Goal: Task Accomplishment & Management: Complete application form

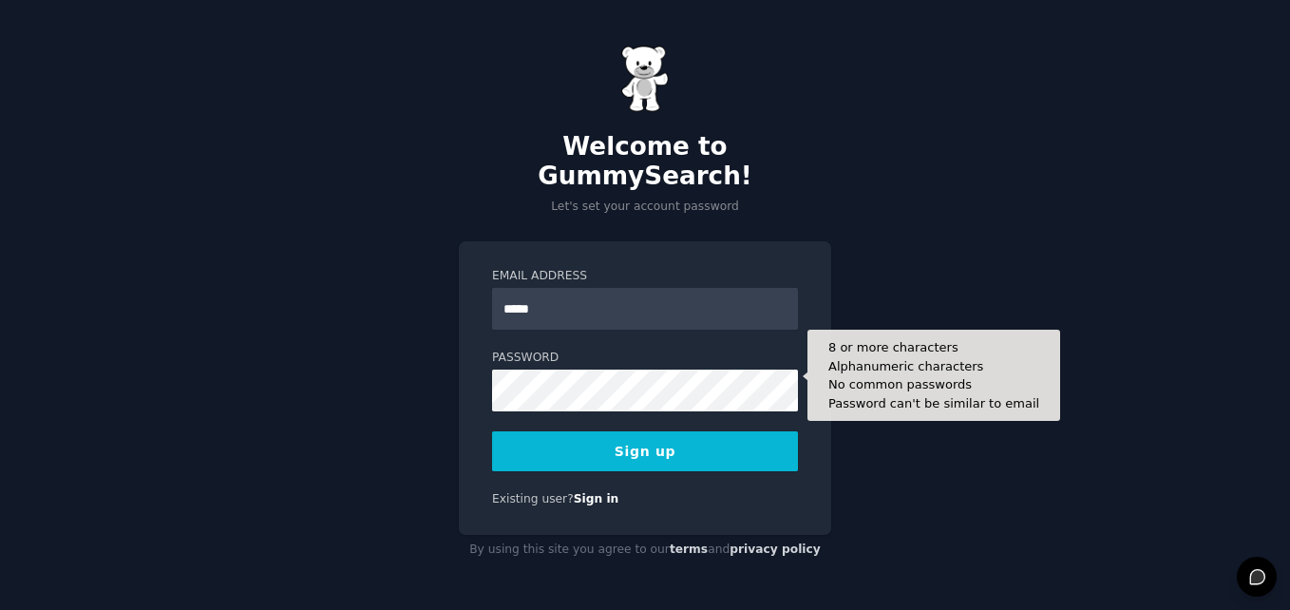
type input "**********"
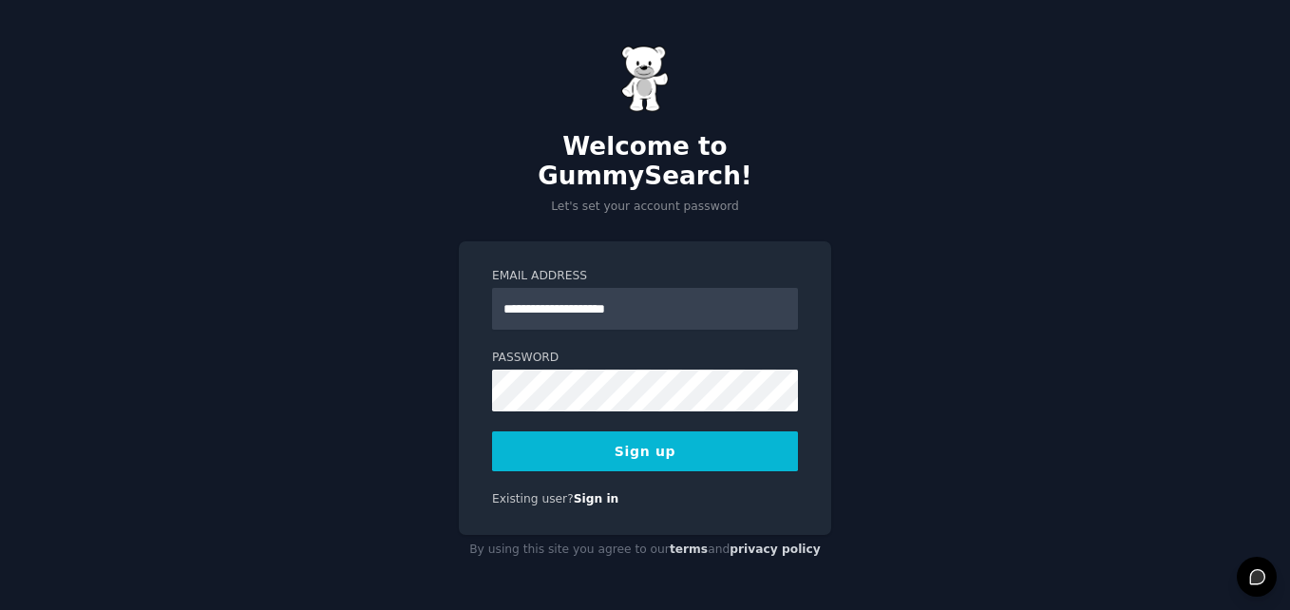
click at [727, 431] on button "Sign up" at bounding box center [645, 451] width 306 height 40
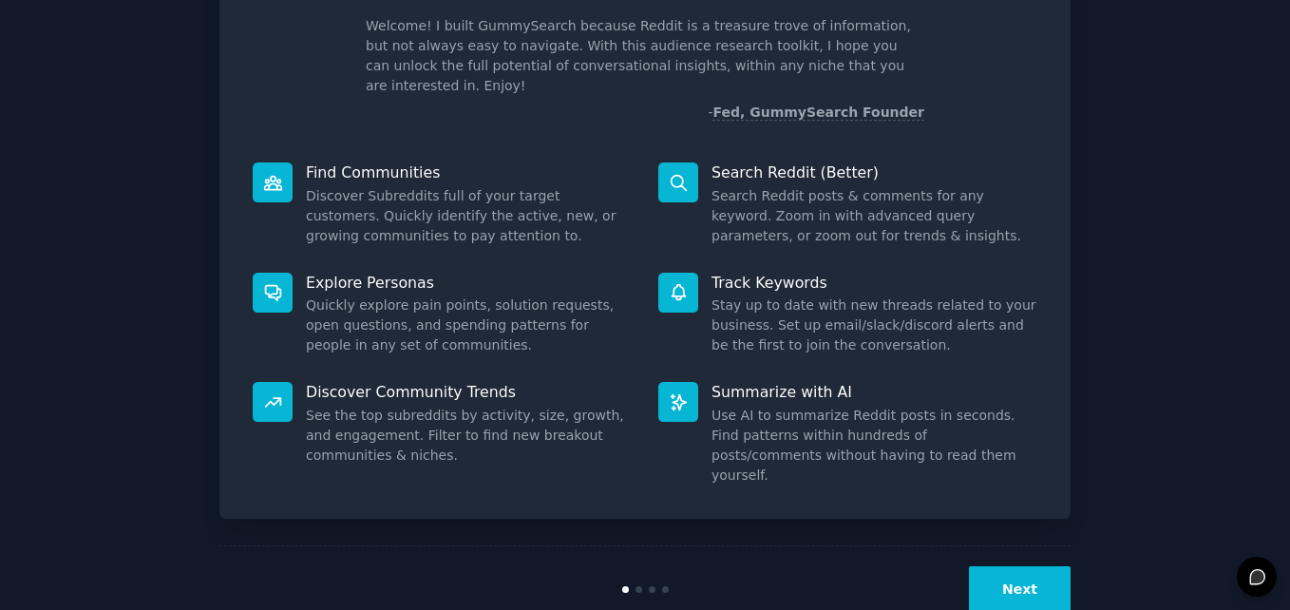
scroll to position [134, 0]
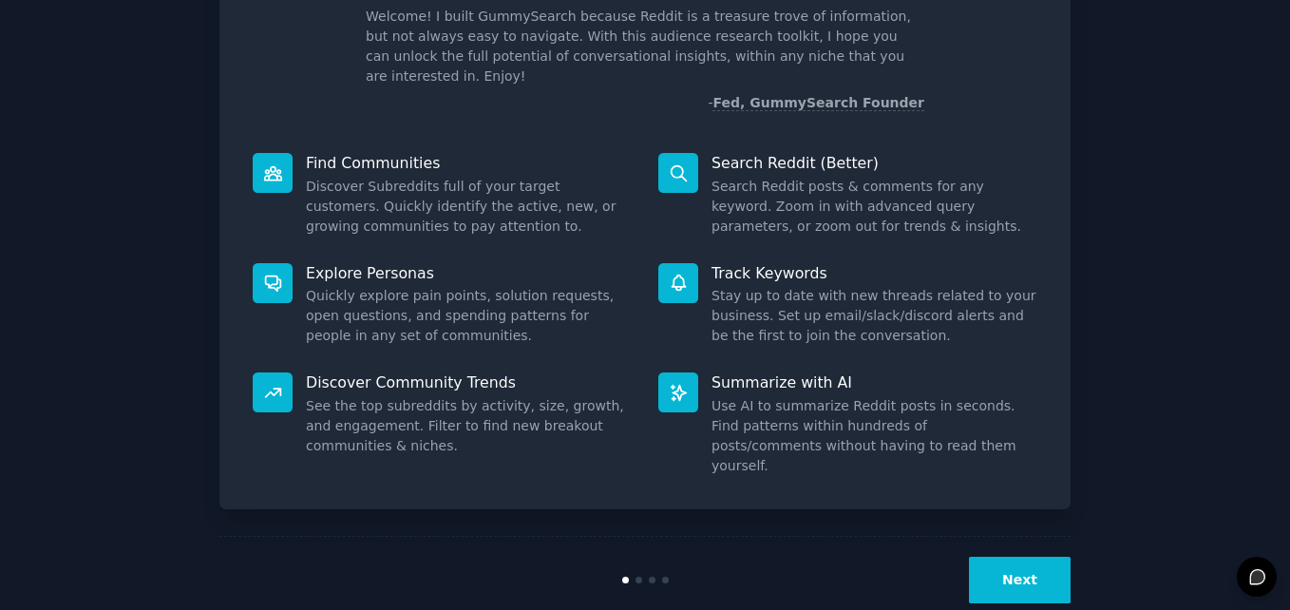
click at [345, 153] on p "Find Communities" at bounding box center [469, 163] width 326 height 20
click at [1014, 557] on button "Next" at bounding box center [1020, 580] width 102 height 47
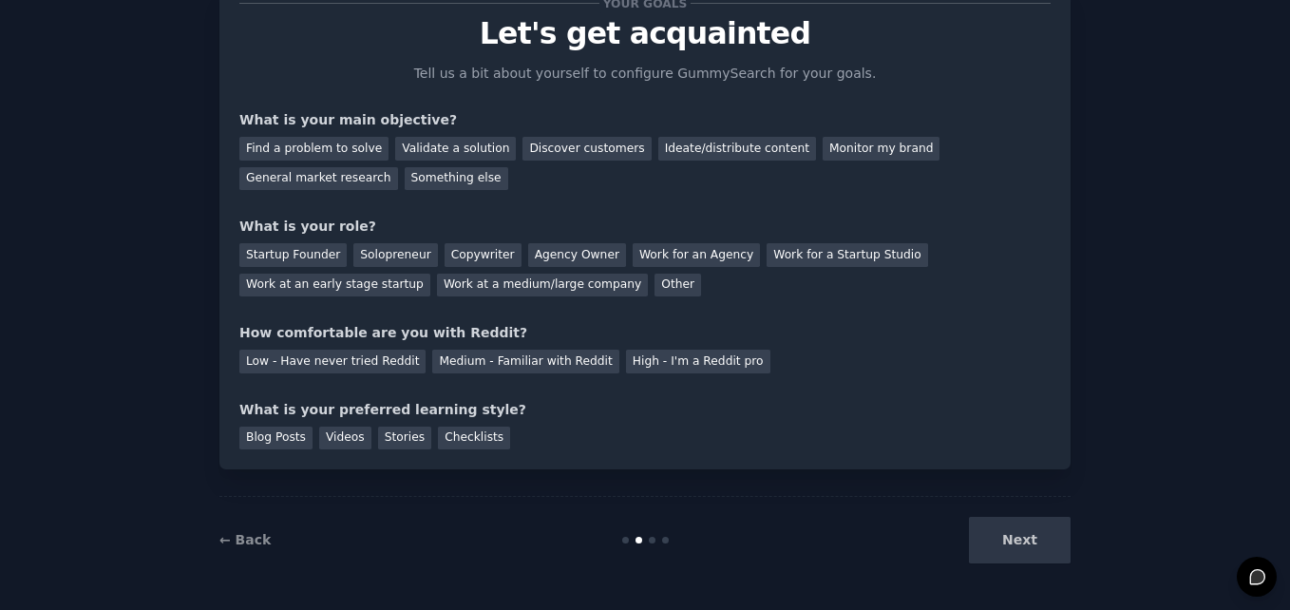
scroll to position [70, 0]
click at [1010, 542] on div "Next" at bounding box center [929, 540] width 284 height 47
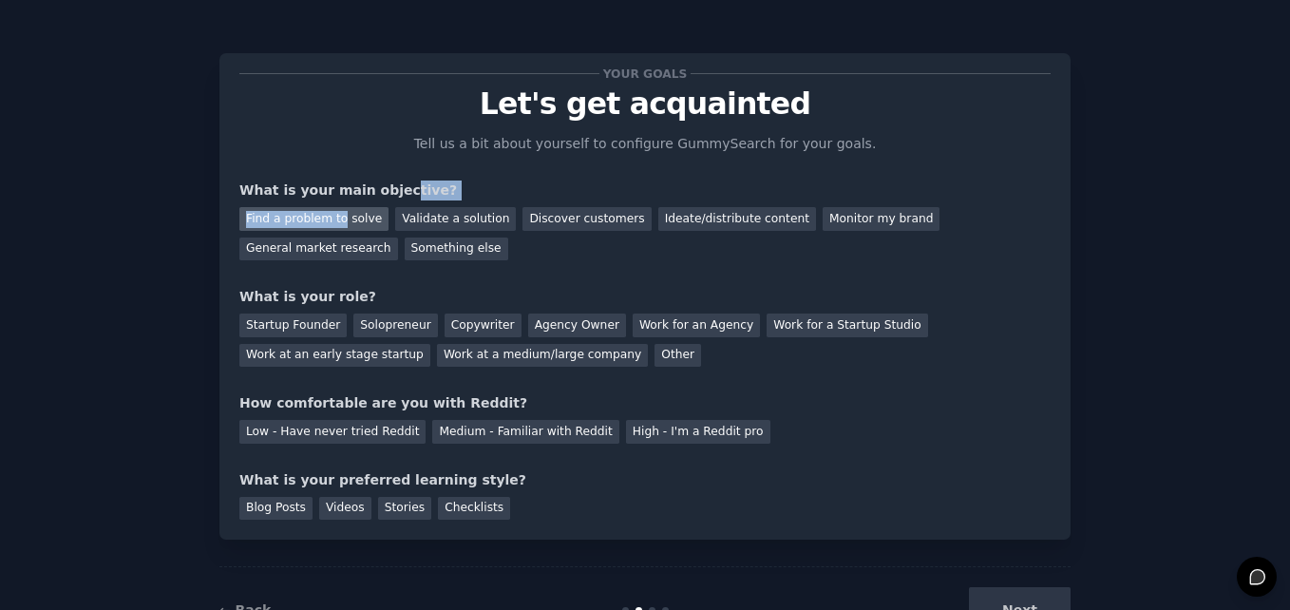
drag, startPoint x: 383, startPoint y: 182, endPoint x: 336, endPoint y: 213, distance: 55.6
click at [336, 213] on div "What is your main objective? Find a problem to solve Validate a solution Discov…" at bounding box center [644, 221] width 811 height 80
drag, startPoint x: 336, startPoint y: 213, endPoint x: 415, endPoint y: 264, distance: 94.1
click at [415, 264] on div "Your goals Let's get acquainted Tell us a bit about yourself to configure Gummy…" at bounding box center [644, 296] width 811 height 447
click at [398, 238] on div "General market research" at bounding box center [318, 250] width 159 height 24
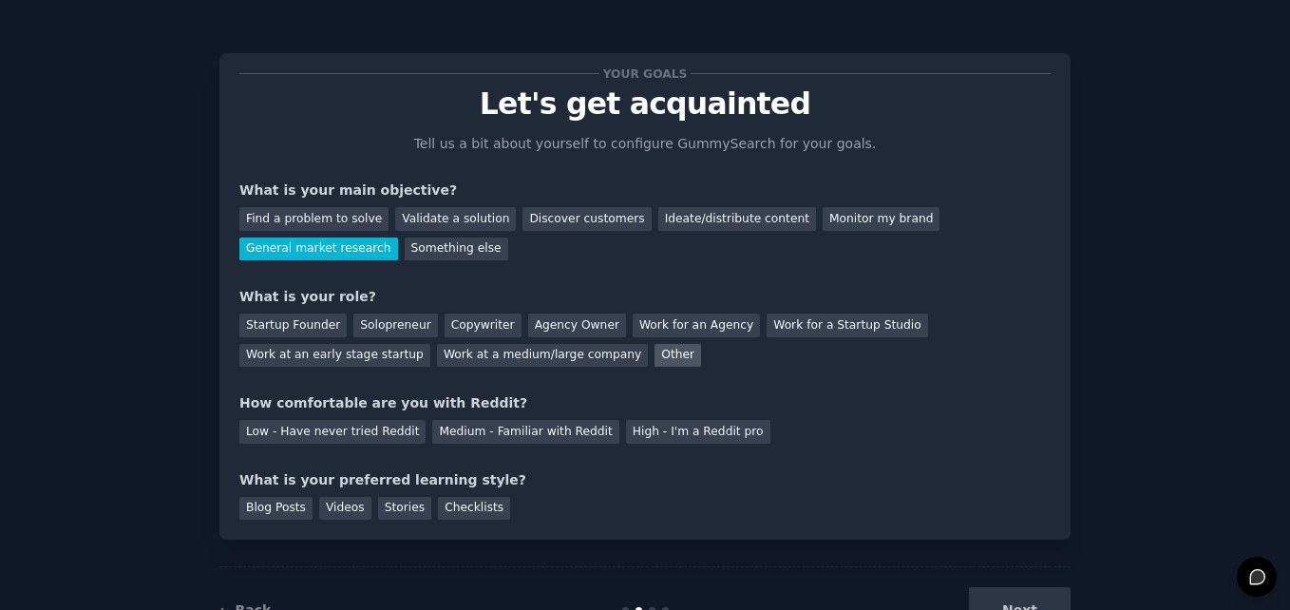
click at [655, 351] on div "Other" at bounding box center [678, 356] width 47 height 24
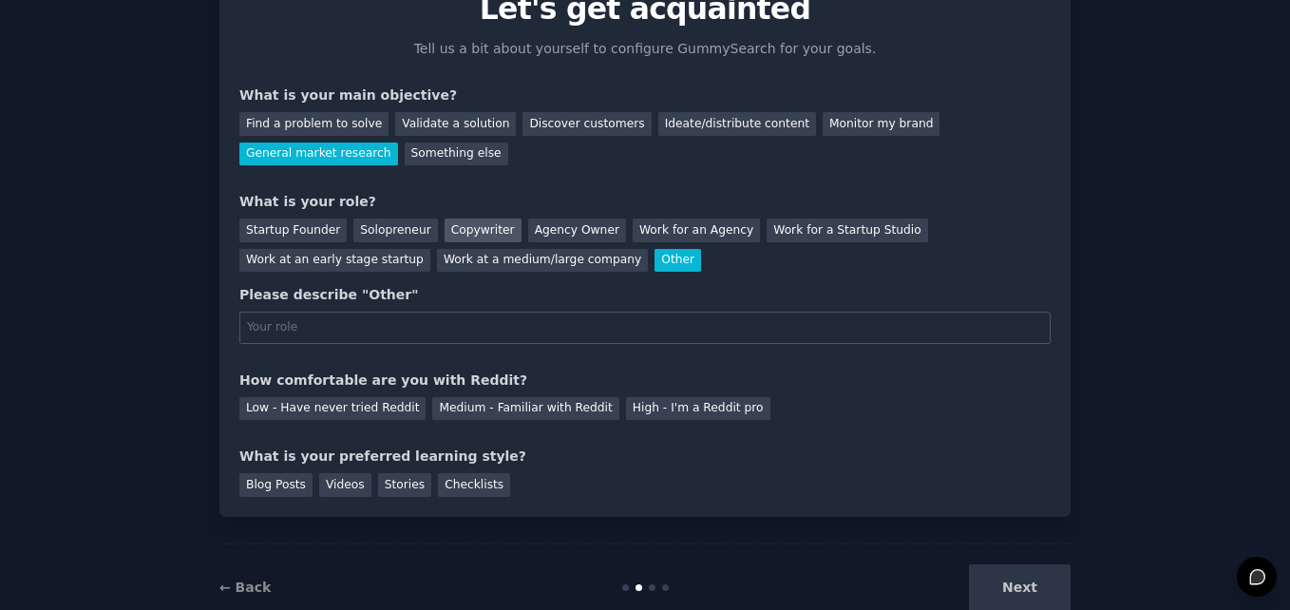
click at [452, 233] on div "Copywriter" at bounding box center [483, 231] width 77 height 24
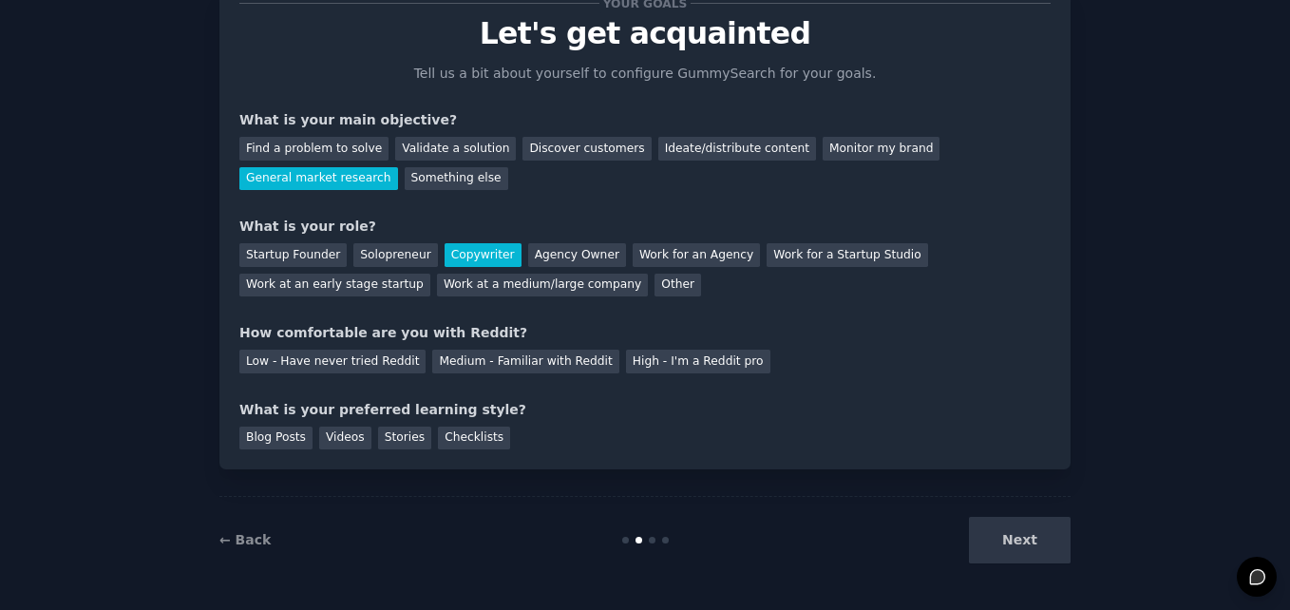
scroll to position [70, 0]
click at [278, 241] on div "Startup Founder Solopreneur Copywriter Agency Owner Work for an Agency Work for…" at bounding box center [644, 267] width 811 height 60
click at [281, 256] on div "Startup Founder" at bounding box center [292, 255] width 107 height 24
click at [389, 255] on div "Solopreneur" at bounding box center [395, 255] width 84 height 24
click at [533, 348] on div "Low - Have never tried Reddit Medium - Familiar with Reddit High - I'm a Reddit…" at bounding box center [644, 358] width 811 height 30
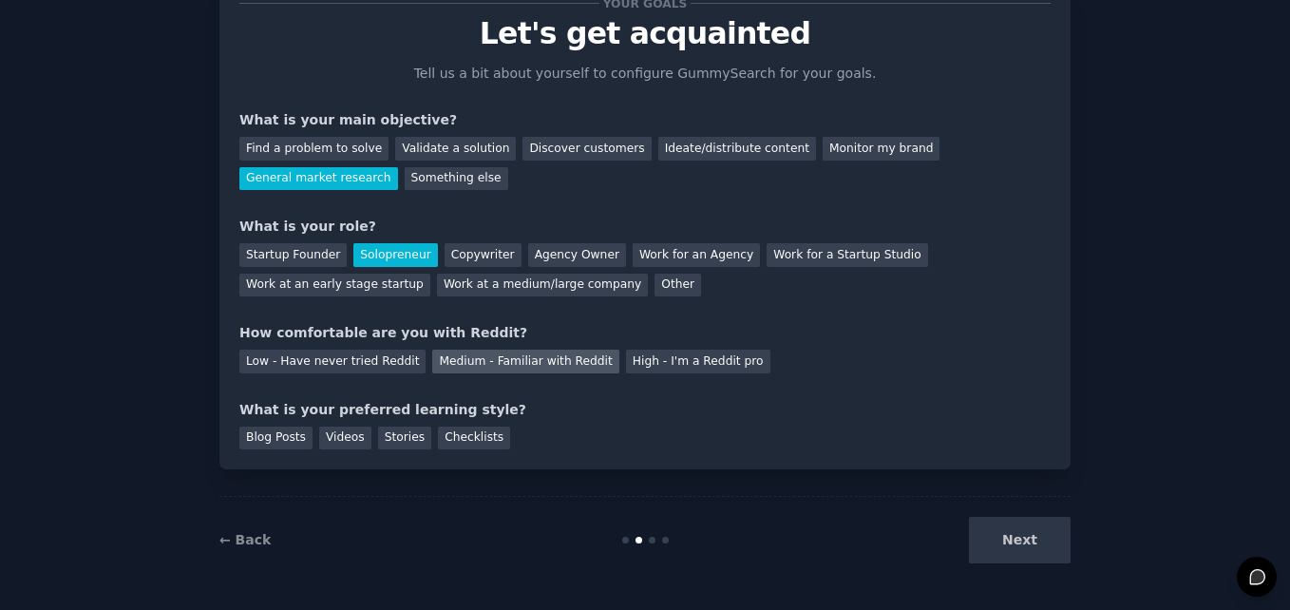
click at [528, 355] on div "Medium - Familiar with Reddit" at bounding box center [525, 362] width 186 height 24
click at [251, 429] on div "Blog Posts" at bounding box center [275, 439] width 73 height 24
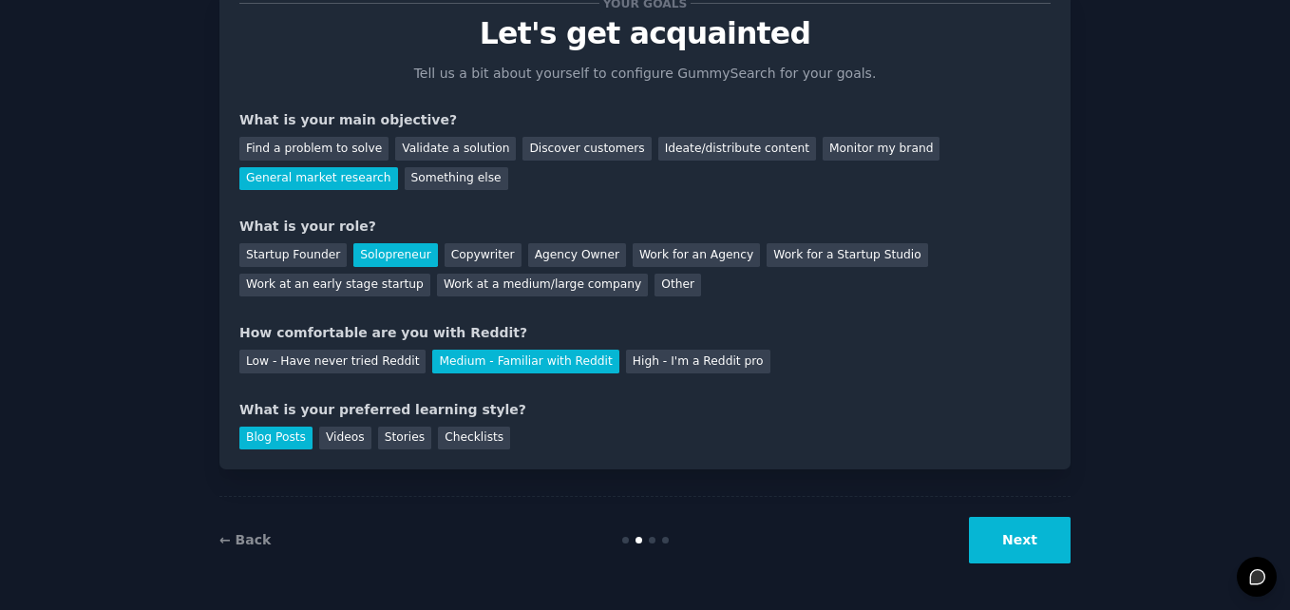
click at [266, 432] on div "Blog Posts" at bounding box center [275, 439] width 73 height 24
click at [413, 434] on div "Blog Posts Videos Stories Checklists" at bounding box center [644, 435] width 811 height 30
click at [404, 439] on div "Stories" at bounding box center [404, 439] width 53 height 24
drag, startPoint x: 442, startPoint y: 441, endPoint x: 475, endPoint y: 446, distance: 33.6
click at [475, 446] on div "Checklists" at bounding box center [474, 439] width 72 height 24
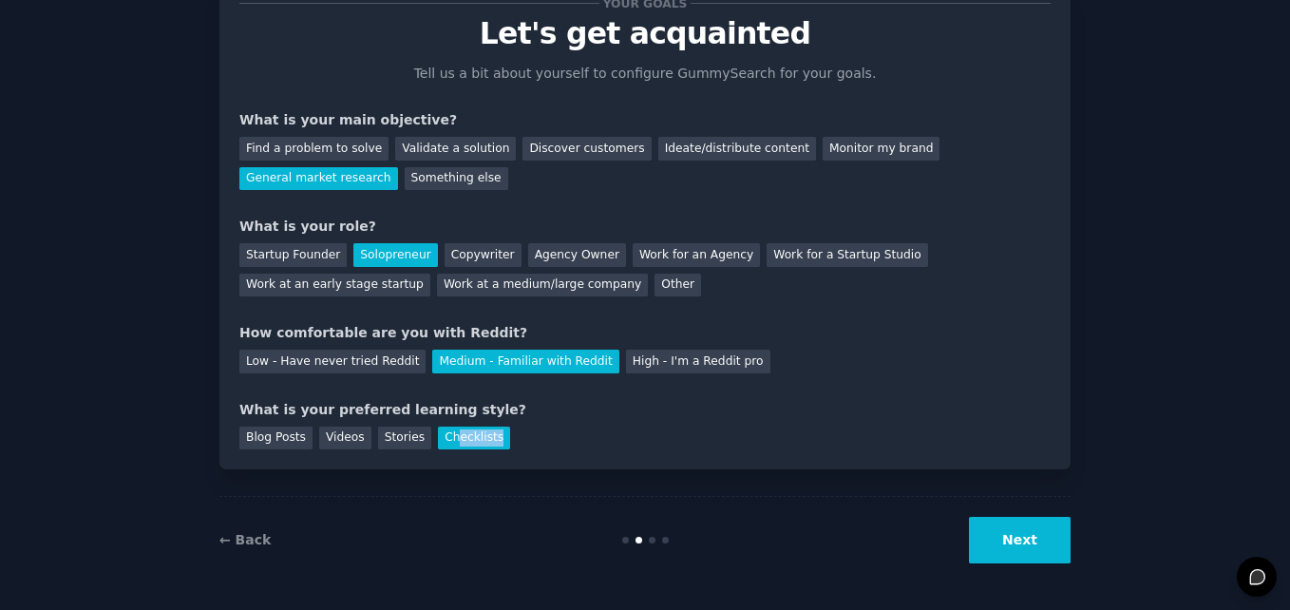
click at [827, 443] on div "Blog Posts Videos Stories Checklists" at bounding box center [644, 435] width 811 height 30
click at [1000, 530] on button "Next" at bounding box center [1020, 540] width 102 height 47
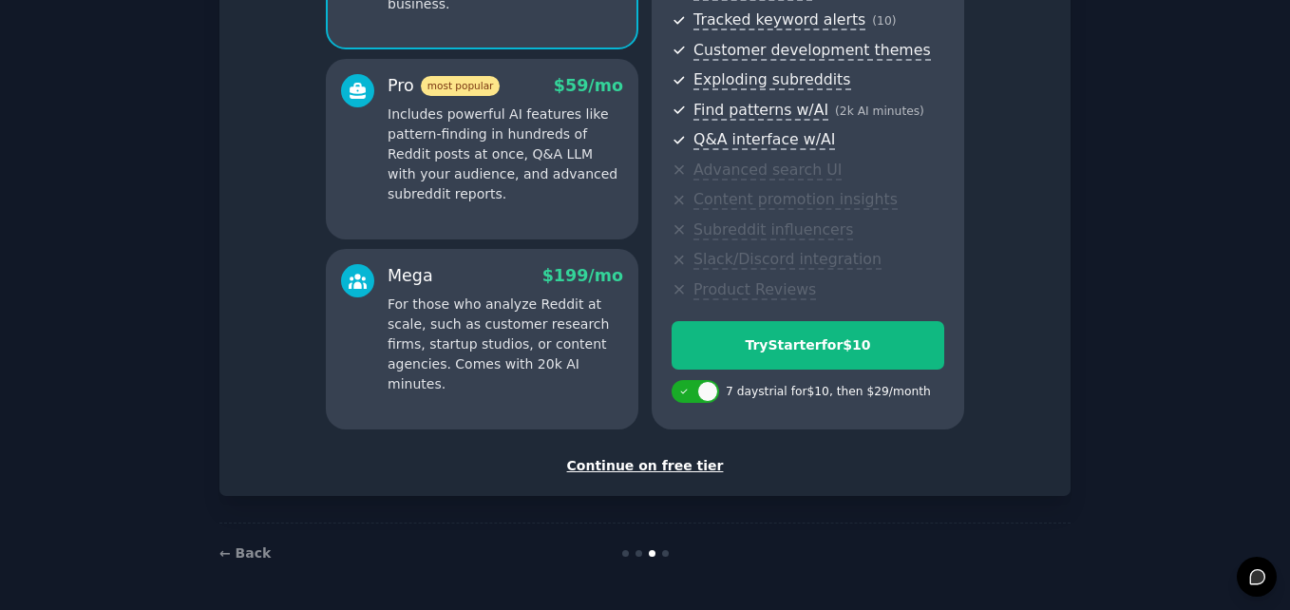
click at [670, 463] on div "Continue on free tier" at bounding box center [644, 466] width 811 height 20
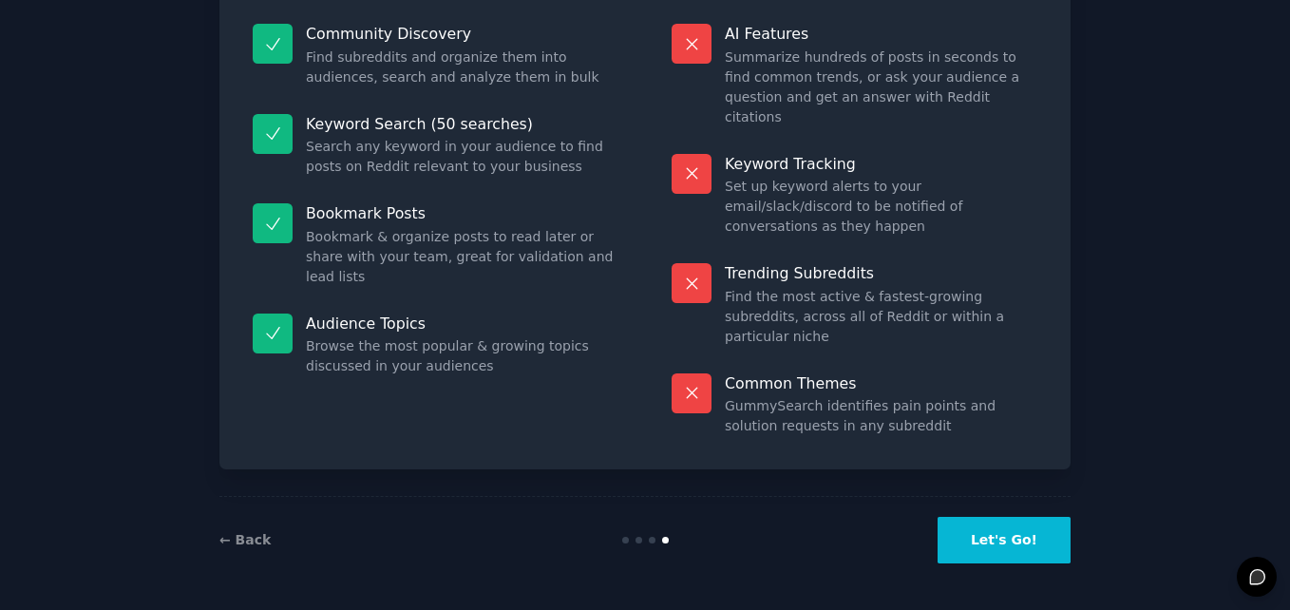
scroll to position [130, 0]
